Goal: Navigation & Orientation: Find specific page/section

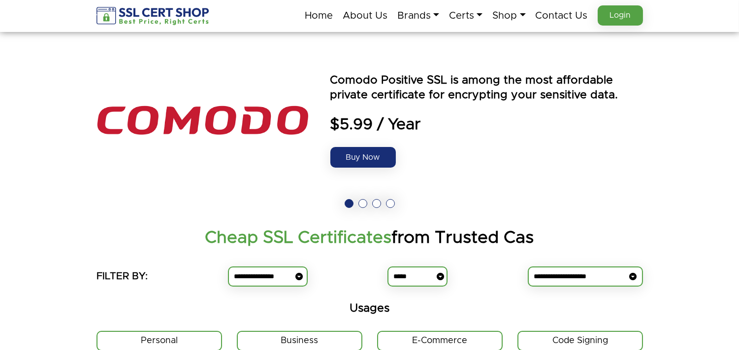
click at [365, 203] on button at bounding box center [362, 203] width 9 height 9
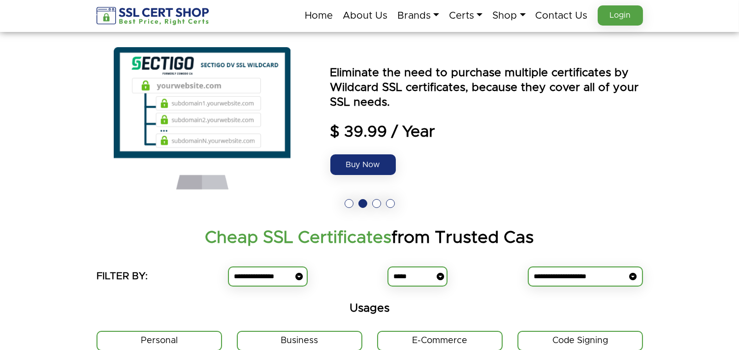
click at [375, 203] on button at bounding box center [376, 203] width 9 height 9
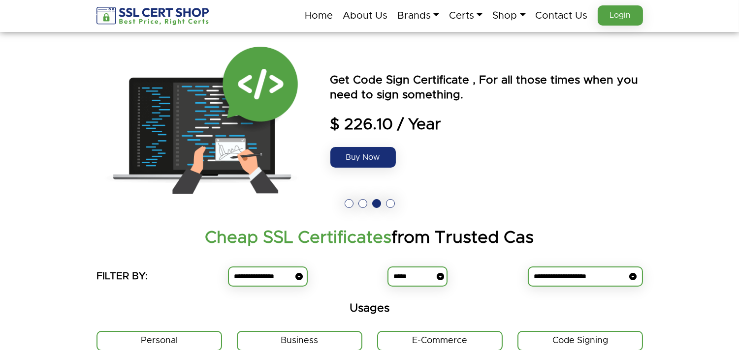
click at [391, 201] on button at bounding box center [390, 203] width 9 height 9
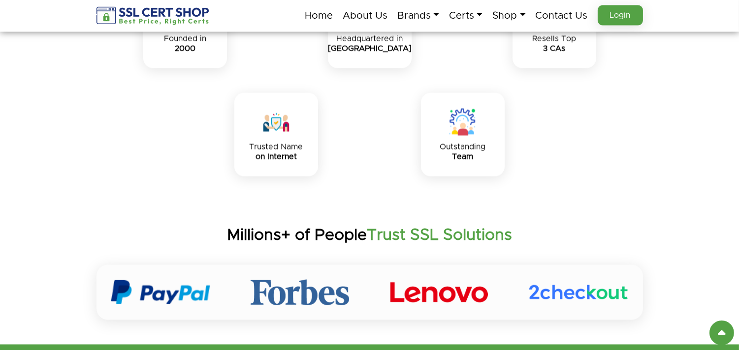
scroll to position [3087, 0]
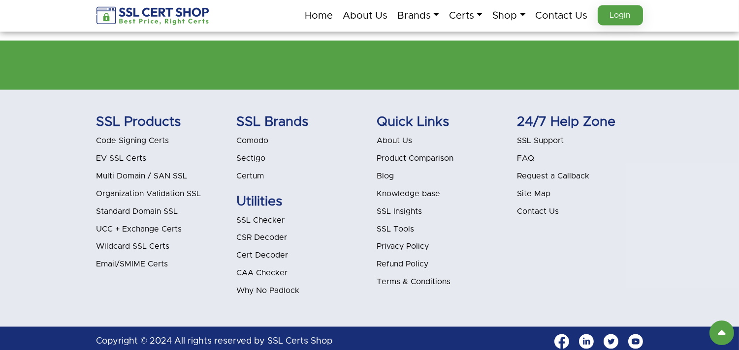
click at [385, 172] on link "Blog" at bounding box center [385, 176] width 17 height 8
